Goal: Communication & Community: Participate in discussion

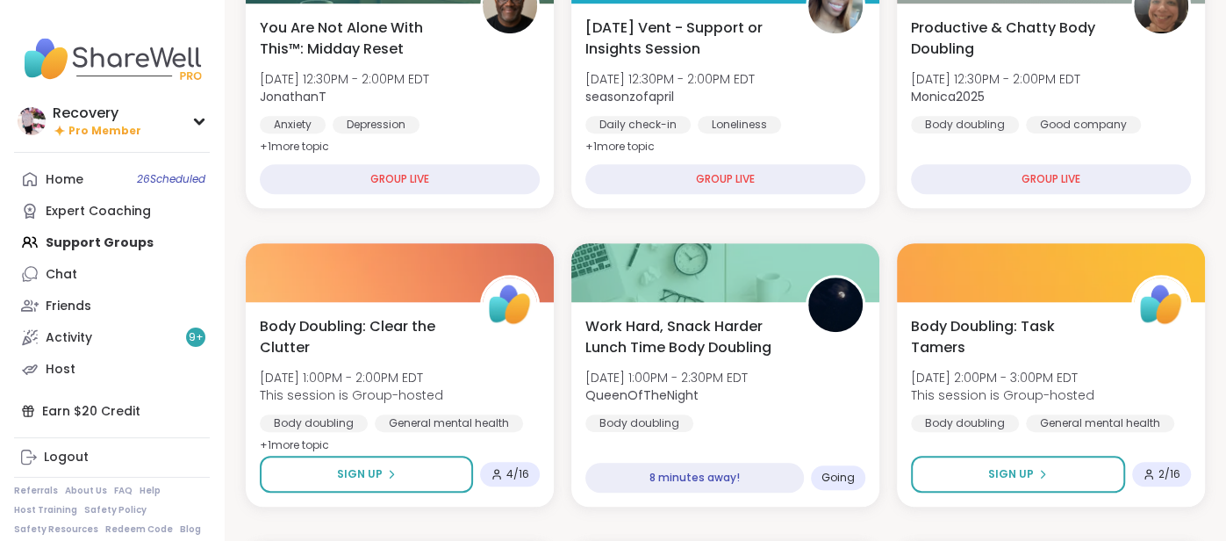
scroll to position [580, 0]
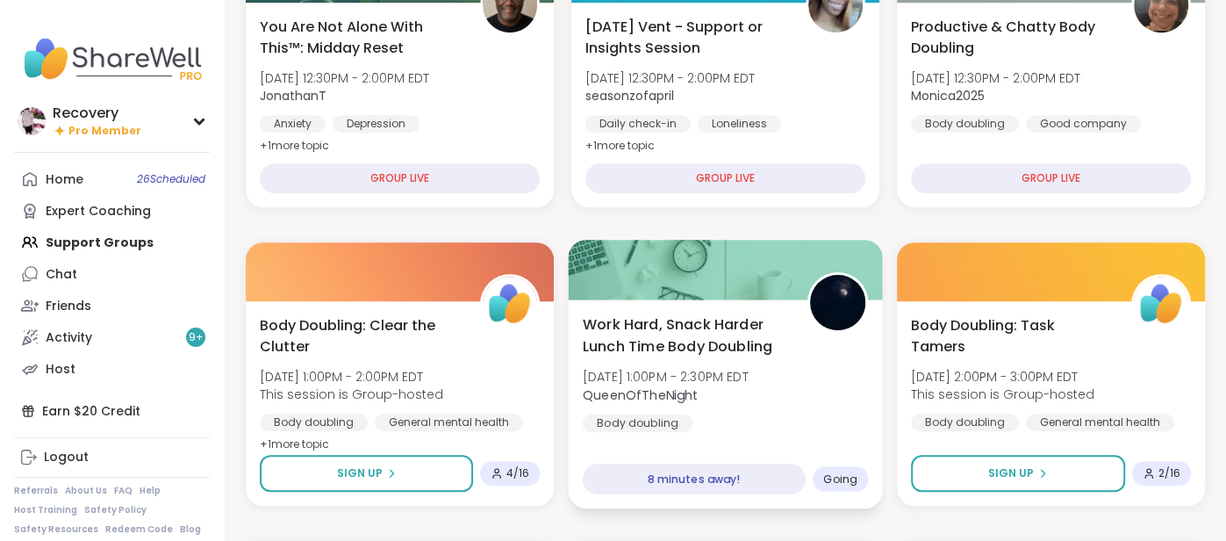
click at [666, 347] on span "Work Hard, Snack Harder Lunch Time Body Doubling" at bounding box center [685, 334] width 205 height 43
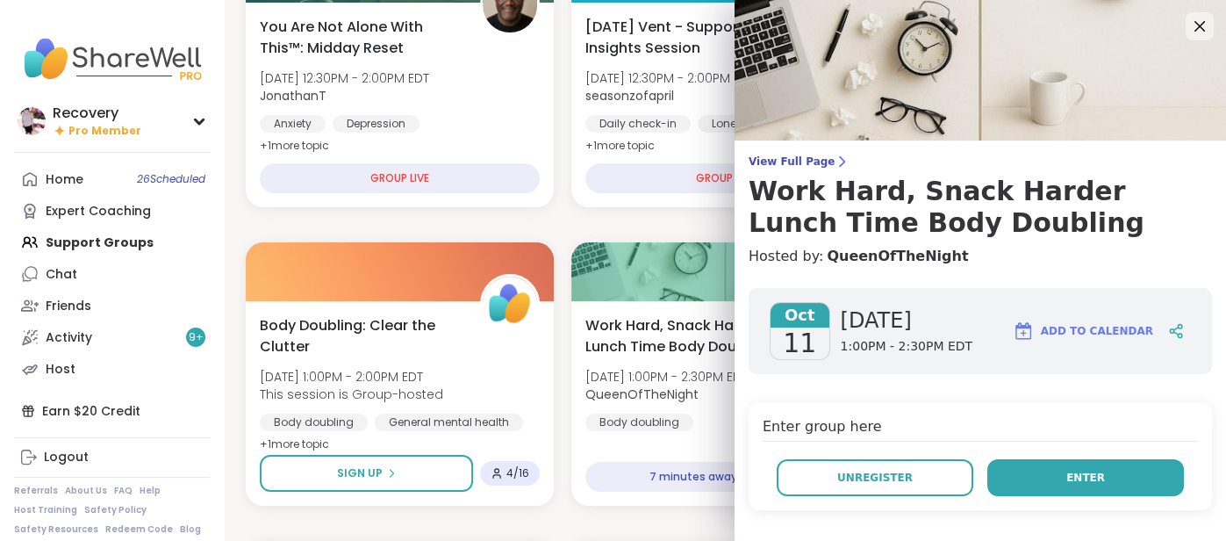
click at [1044, 465] on button "Enter" at bounding box center [1085, 477] width 197 height 37
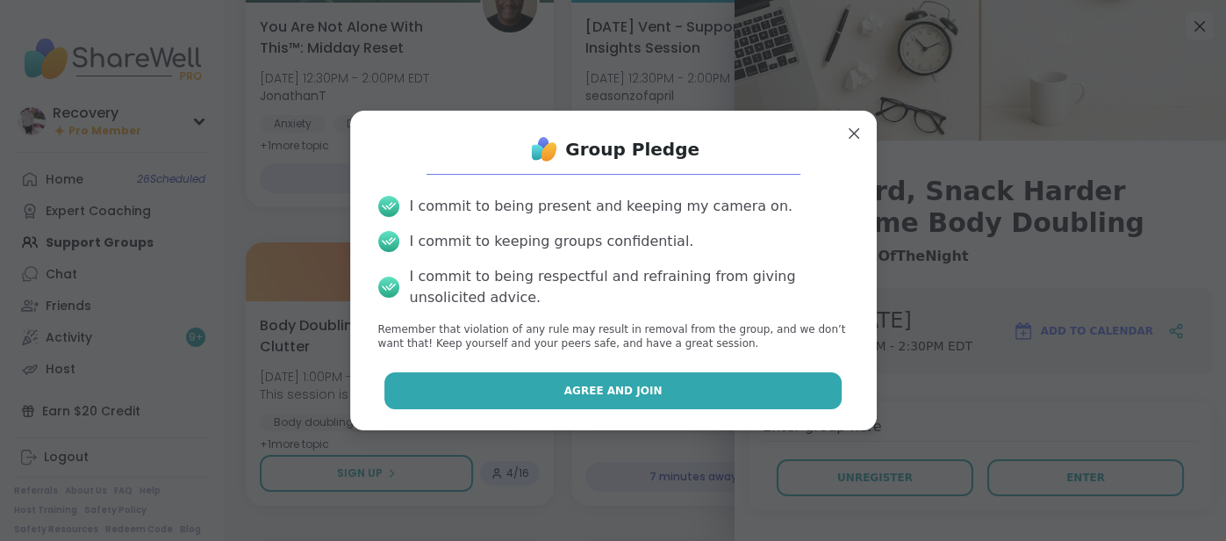
click at [774, 377] on button "Agree and Join" at bounding box center [612, 390] width 457 height 37
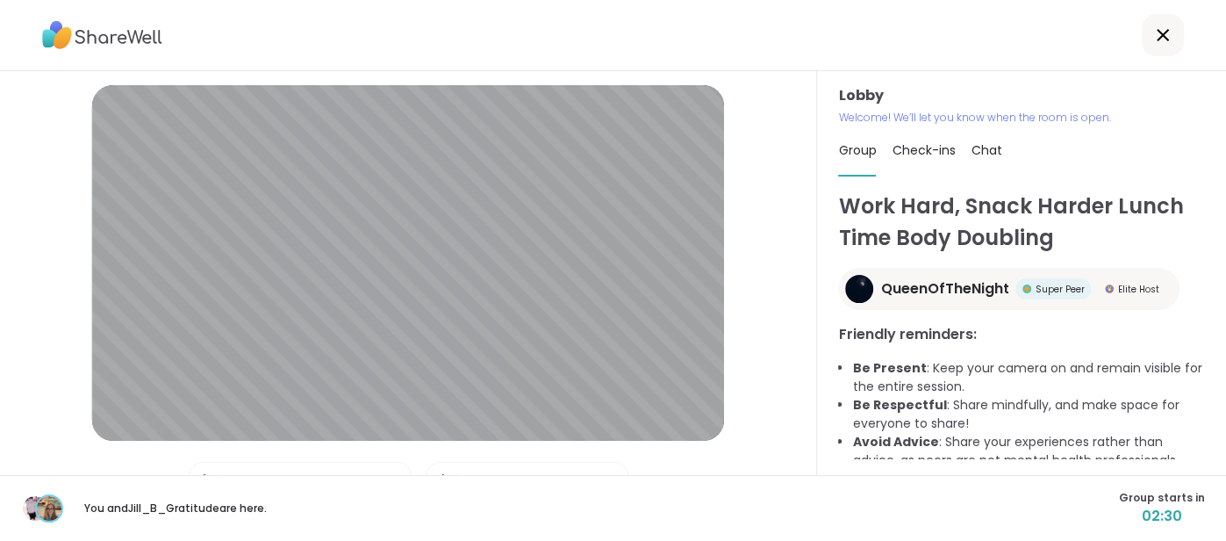
click at [975, 159] on div "Chat" at bounding box center [986, 150] width 31 height 49
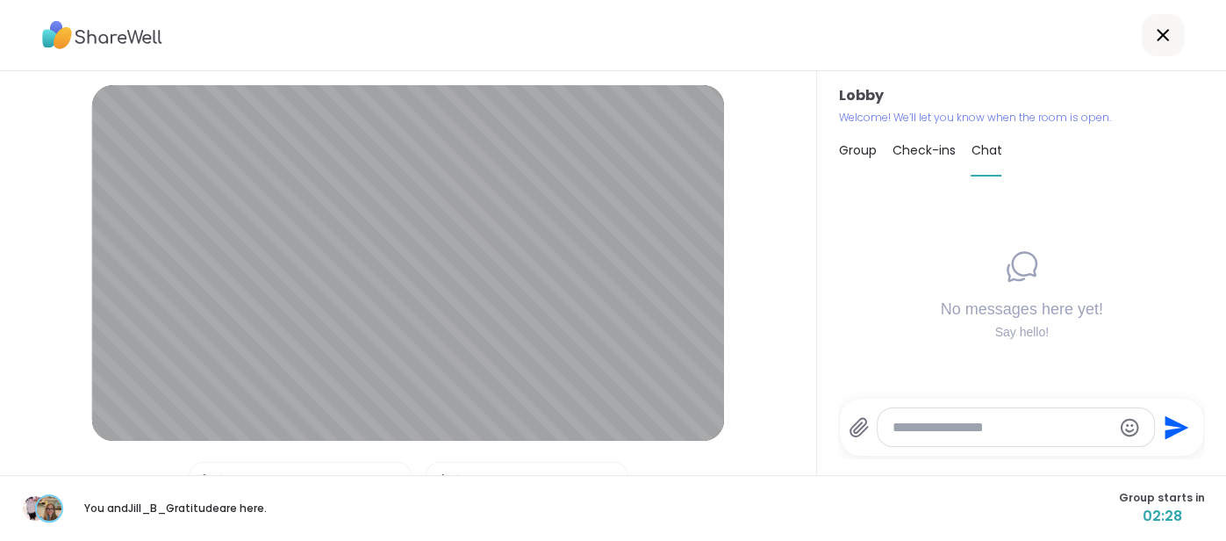
click at [924, 429] on textarea "Type your message" at bounding box center [1001, 428] width 219 height 18
type textarea "*"
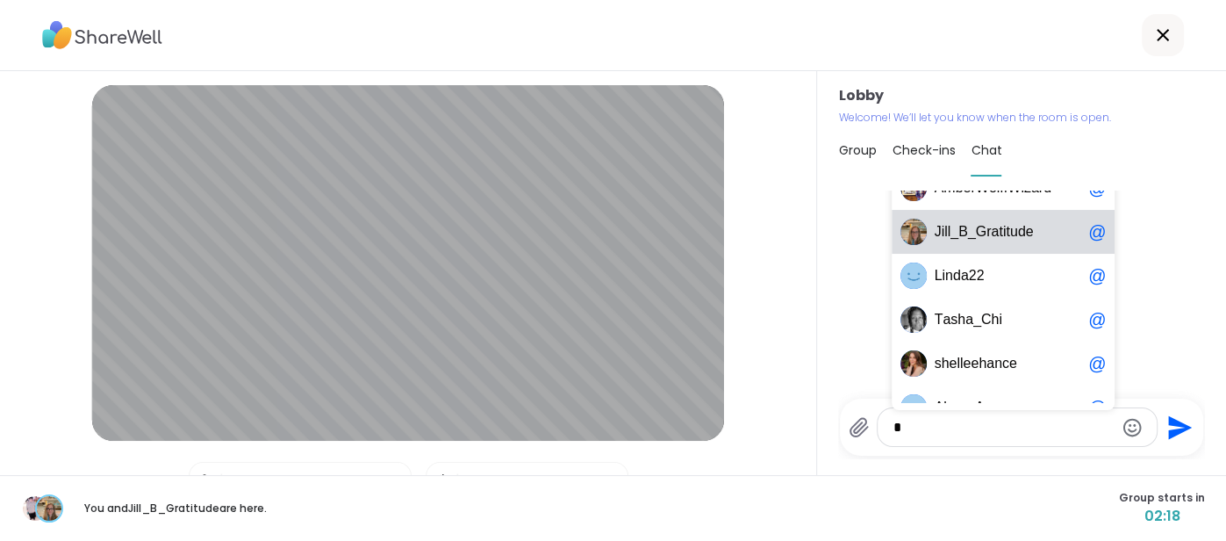
click at [842, 155] on span "Group" at bounding box center [857, 150] width 38 height 18
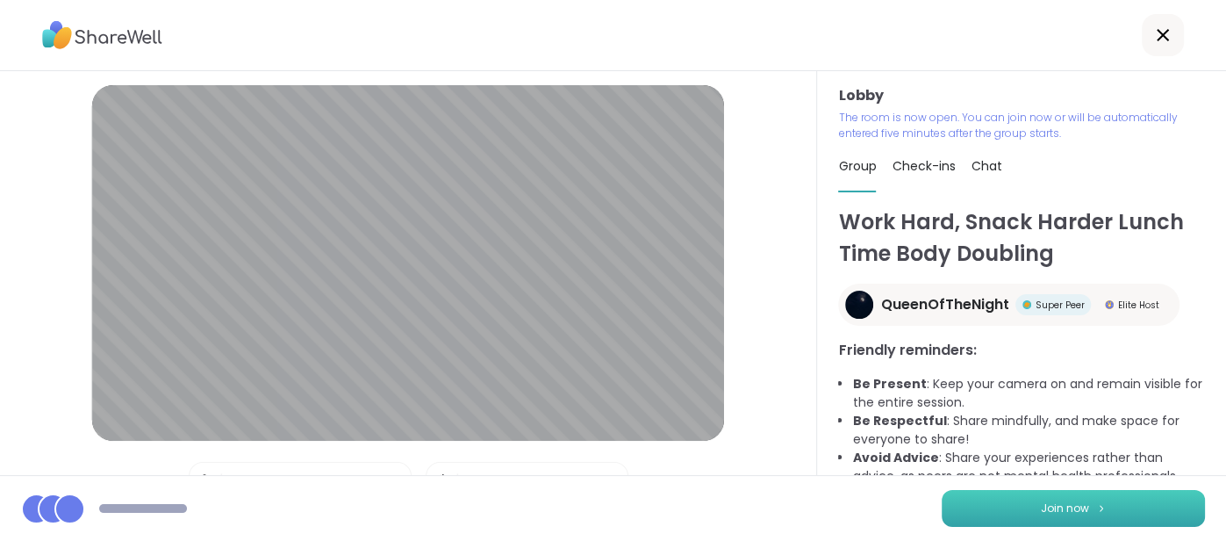
click at [1005, 504] on button "Join now" at bounding box center [1073, 508] width 263 height 37
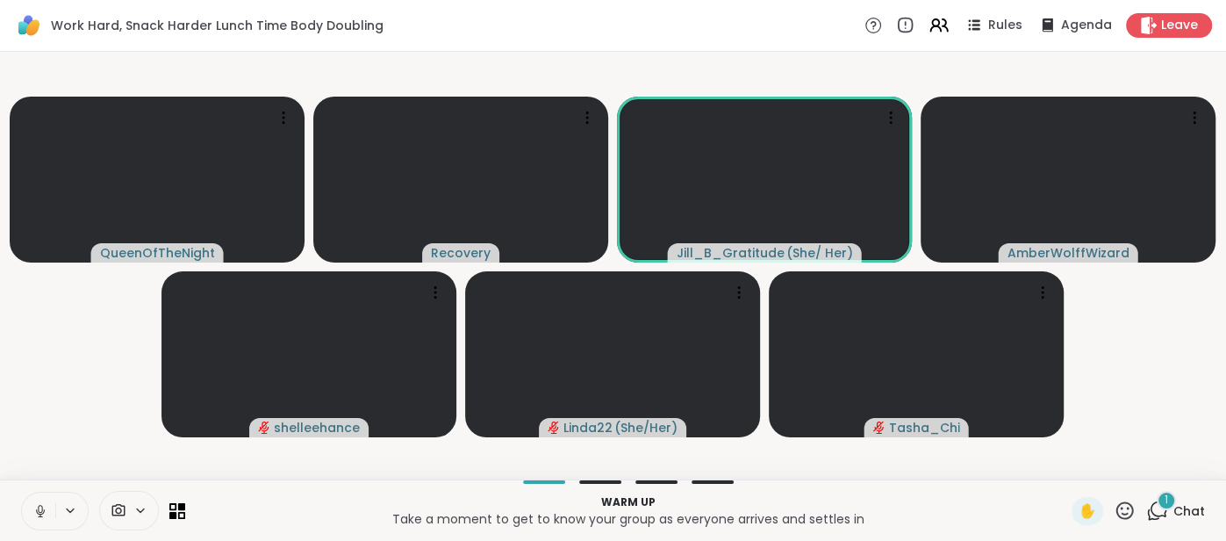
click at [26, 512] on button at bounding box center [38, 510] width 33 height 37
click at [37, 499] on button at bounding box center [38, 510] width 33 height 37
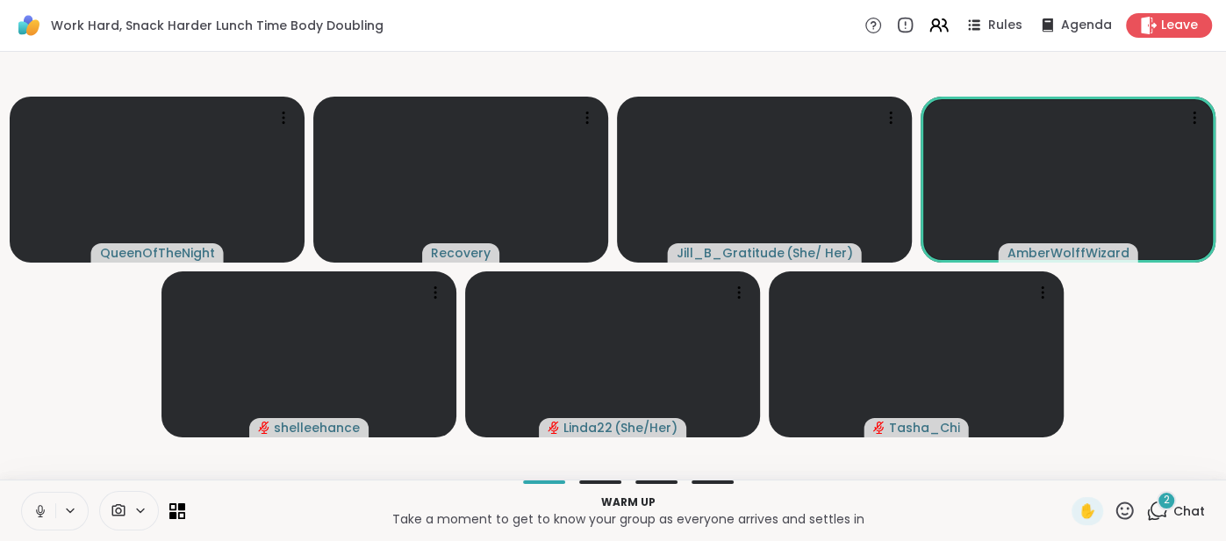
click at [36, 499] on button at bounding box center [38, 510] width 33 height 37
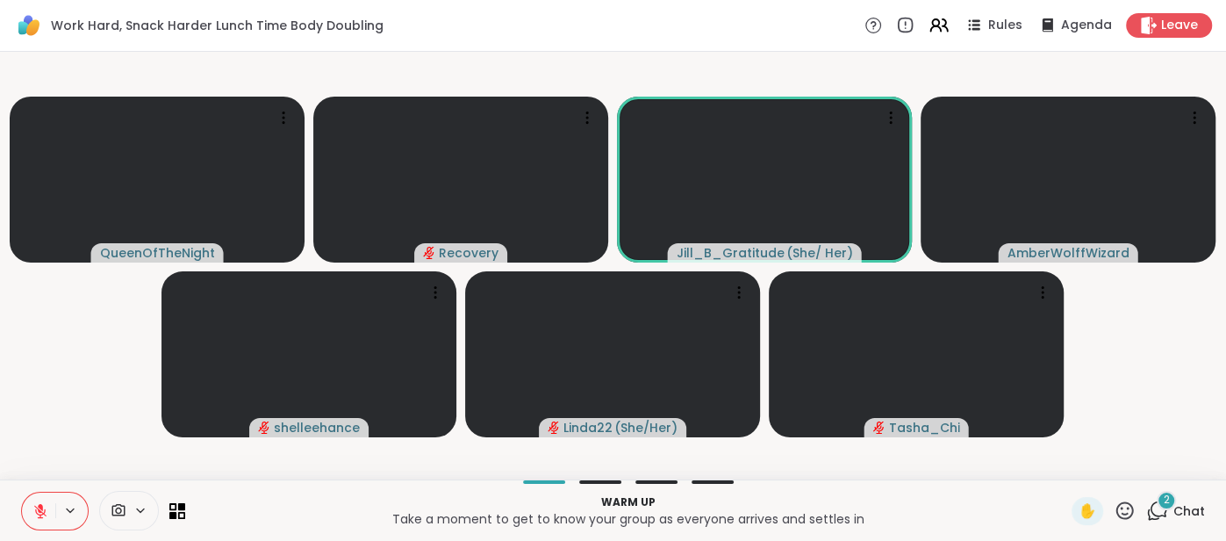
click at [36, 503] on icon at bounding box center [40, 511] width 16 height 16
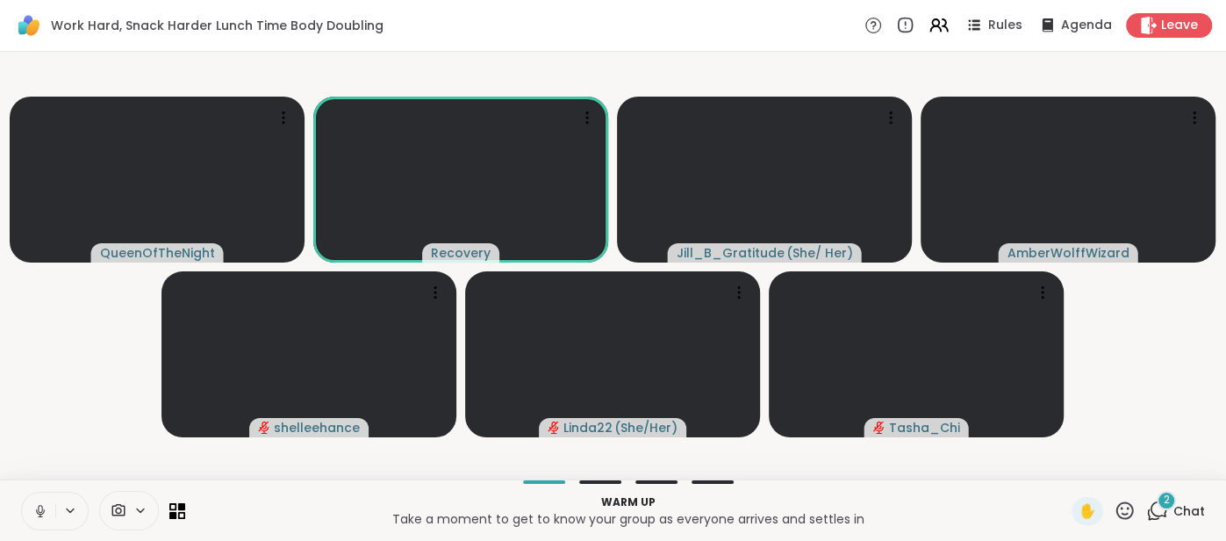
click at [38, 503] on icon at bounding box center [40, 511] width 16 height 16
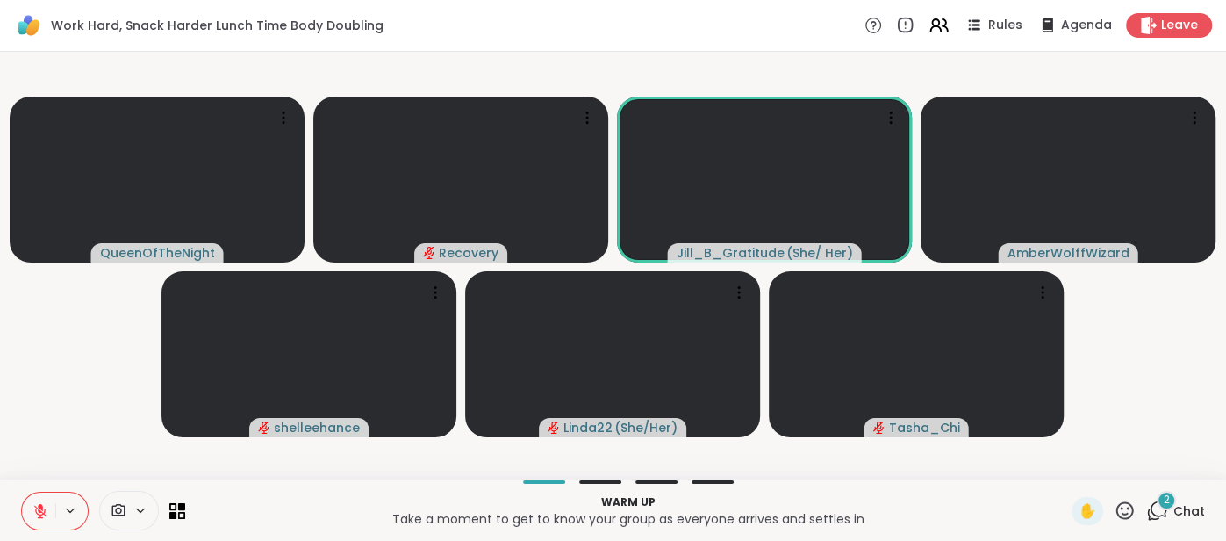
click at [35, 504] on icon at bounding box center [40, 511] width 16 height 16
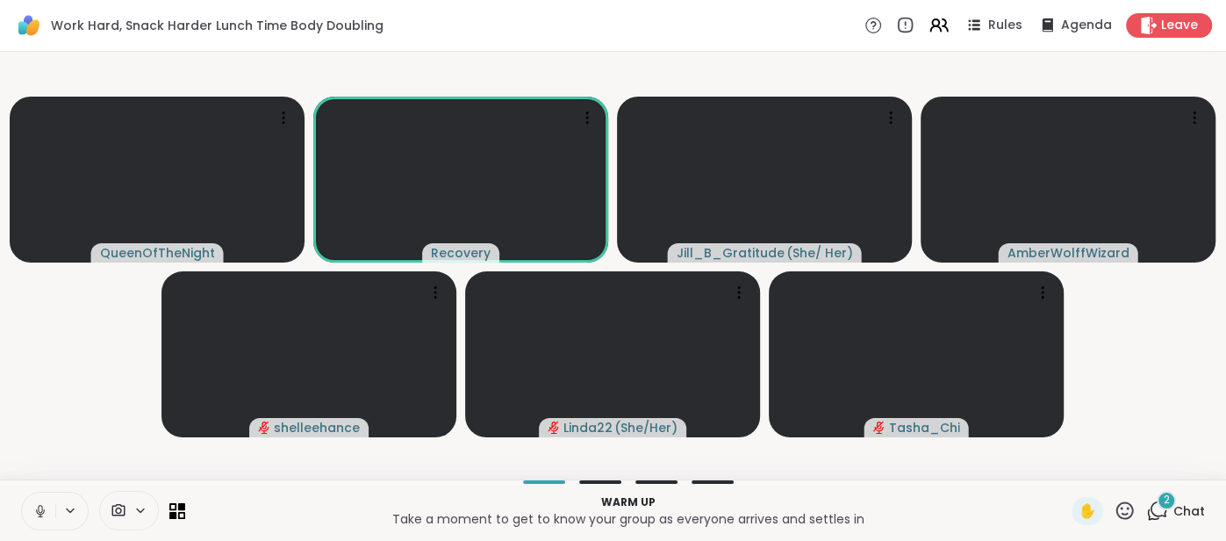
click at [40, 520] on button at bounding box center [38, 510] width 33 height 37
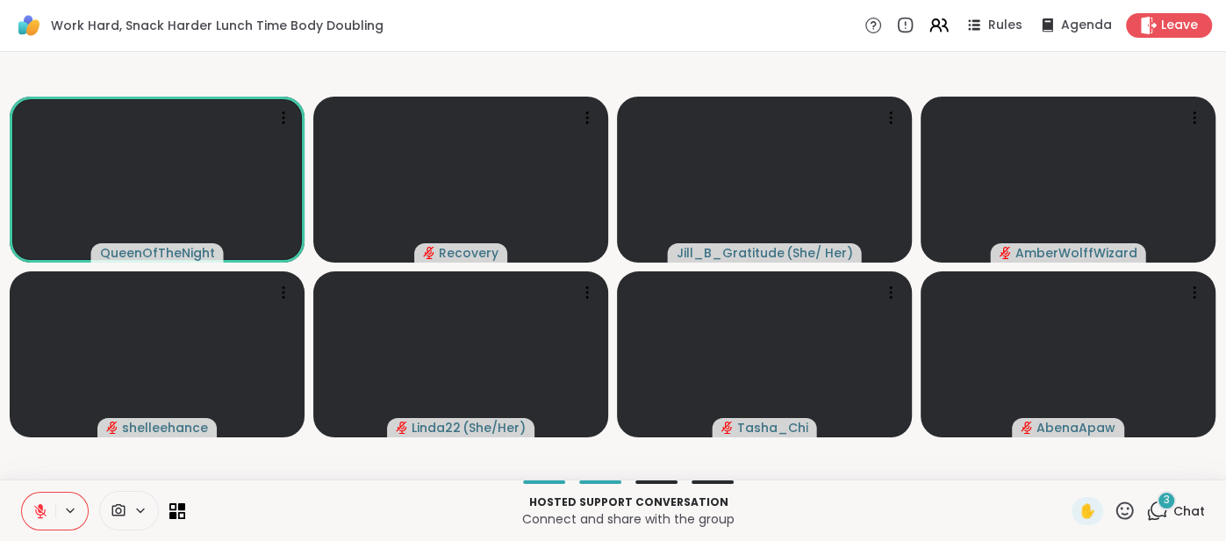
click at [38, 496] on button at bounding box center [38, 510] width 33 height 37
click at [38, 513] on icon at bounding box center [40, 511] width 16 height 16
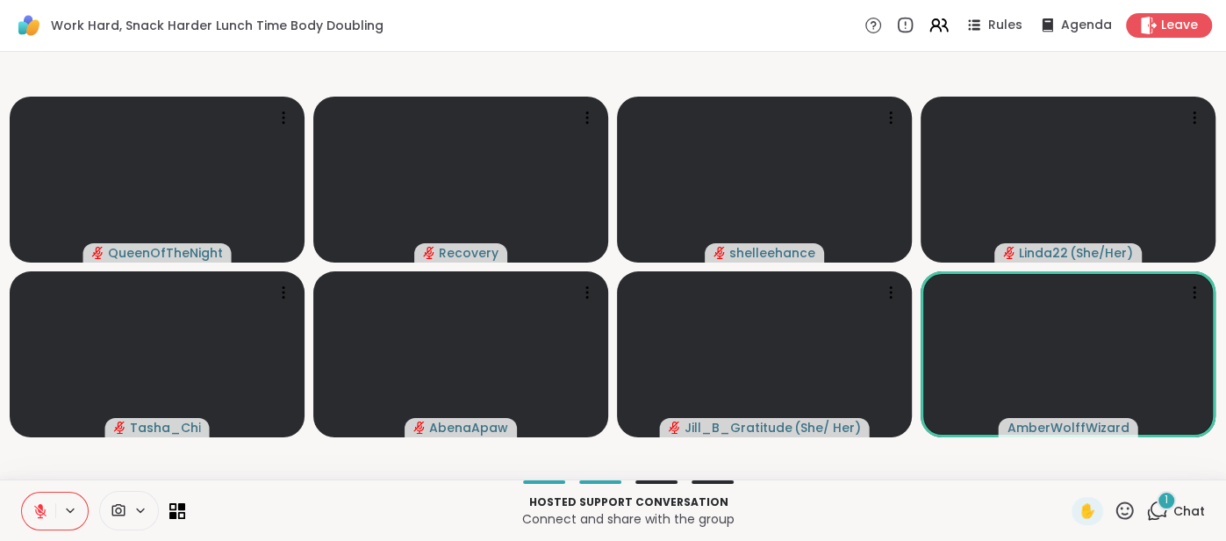
click at [35, 516] on icon at bounding box center [40, 511] width 16 height 16
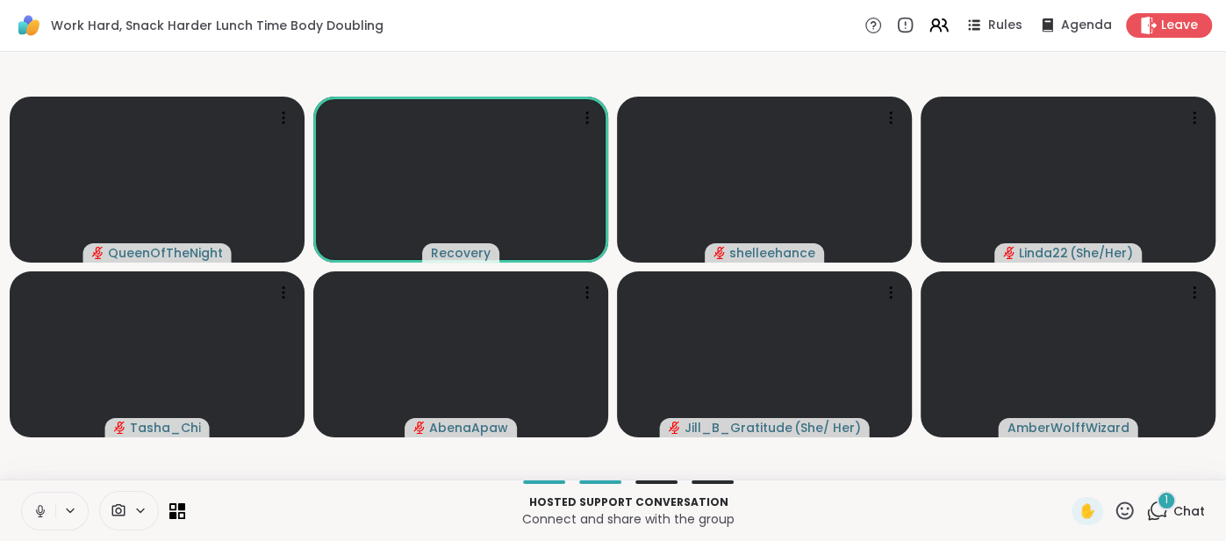
click at [26, 502] on button at bounding box center [38, 510] width 33 height 37
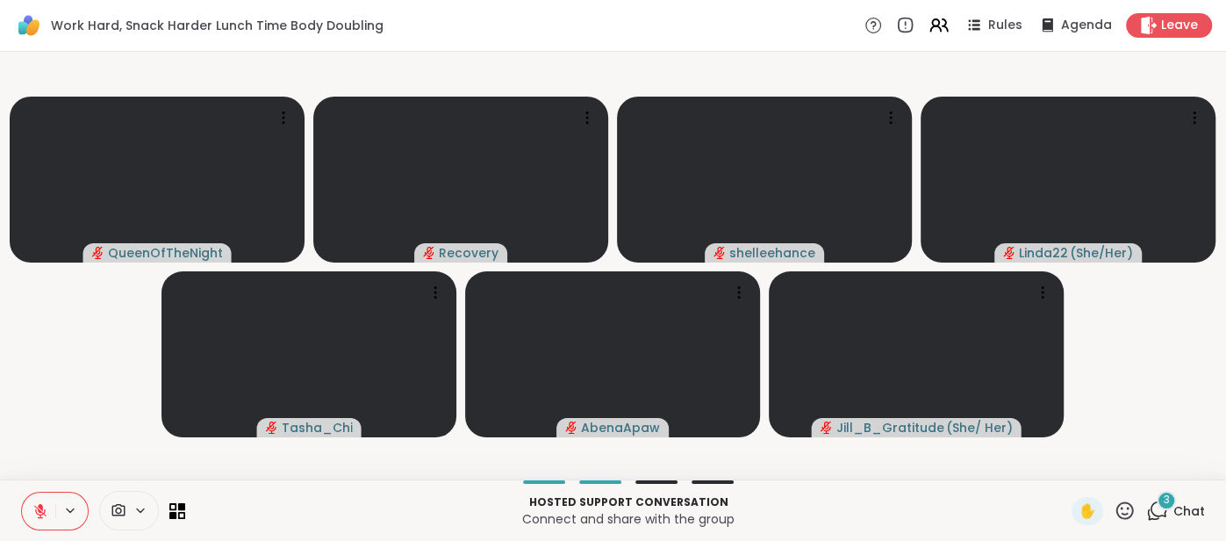
click at [29, 477] on div "QueenOfTheNight Recovery shelleehance Linda22 ( She/Her ) [PERSON_NAME] Jill_B_…" at bounding box center [613, 265] width 1226 height 427
click at [1188, 501] on div "3 Chat" at bounding box center [1175, 511] width 59 height 28
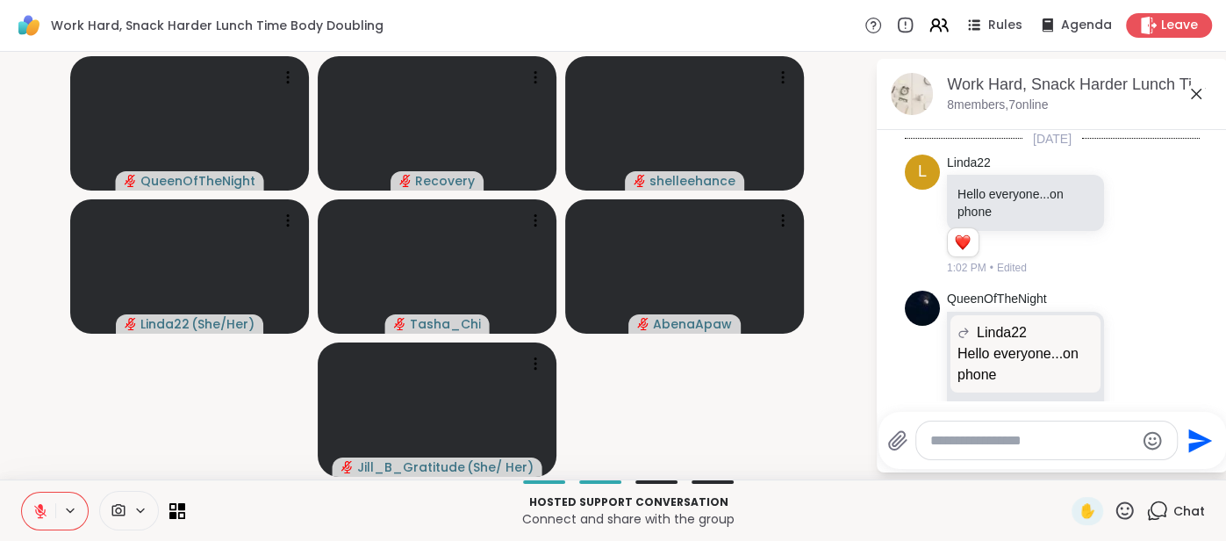
scroll to position [701, 0]
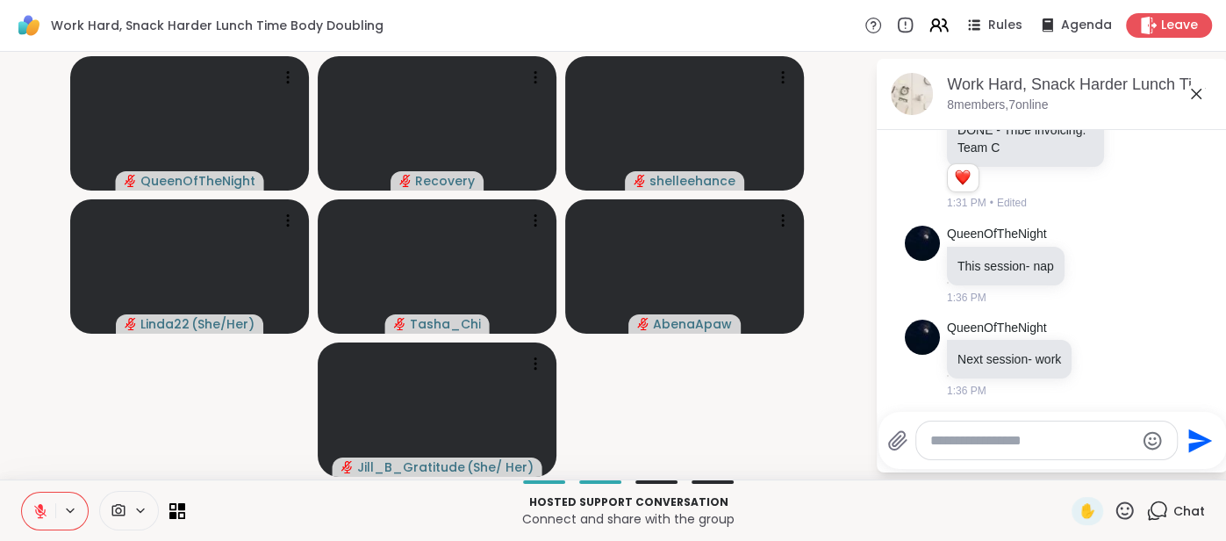
click at [1206, 92] on icon at bounding box center [1196, 93] width 21 height 21
